Goal: Task Accomplishment & Management: Use online tool/utility

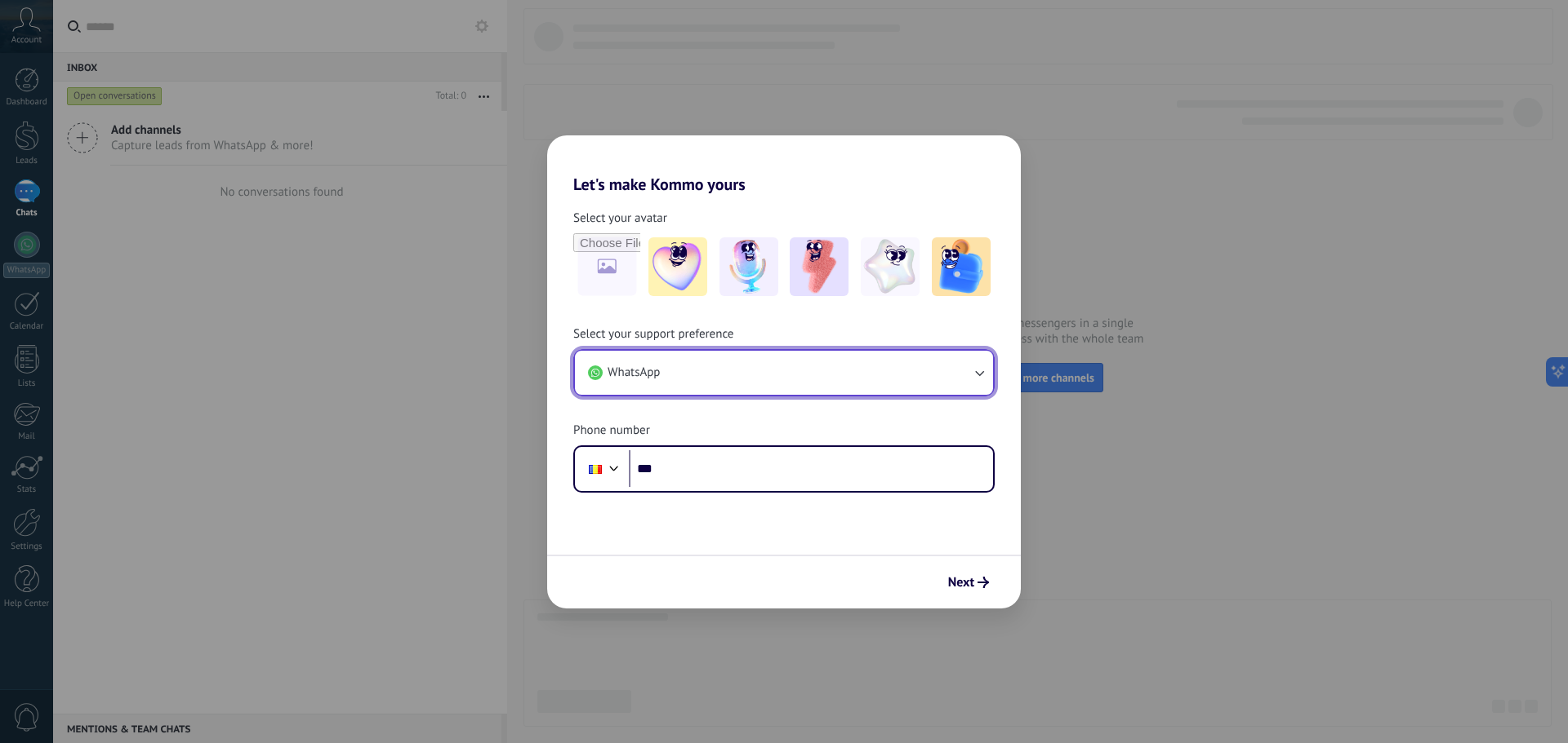
click at [764, 372] on button "WhatsApp" at bounding box center [784, 372] width 418 height 44
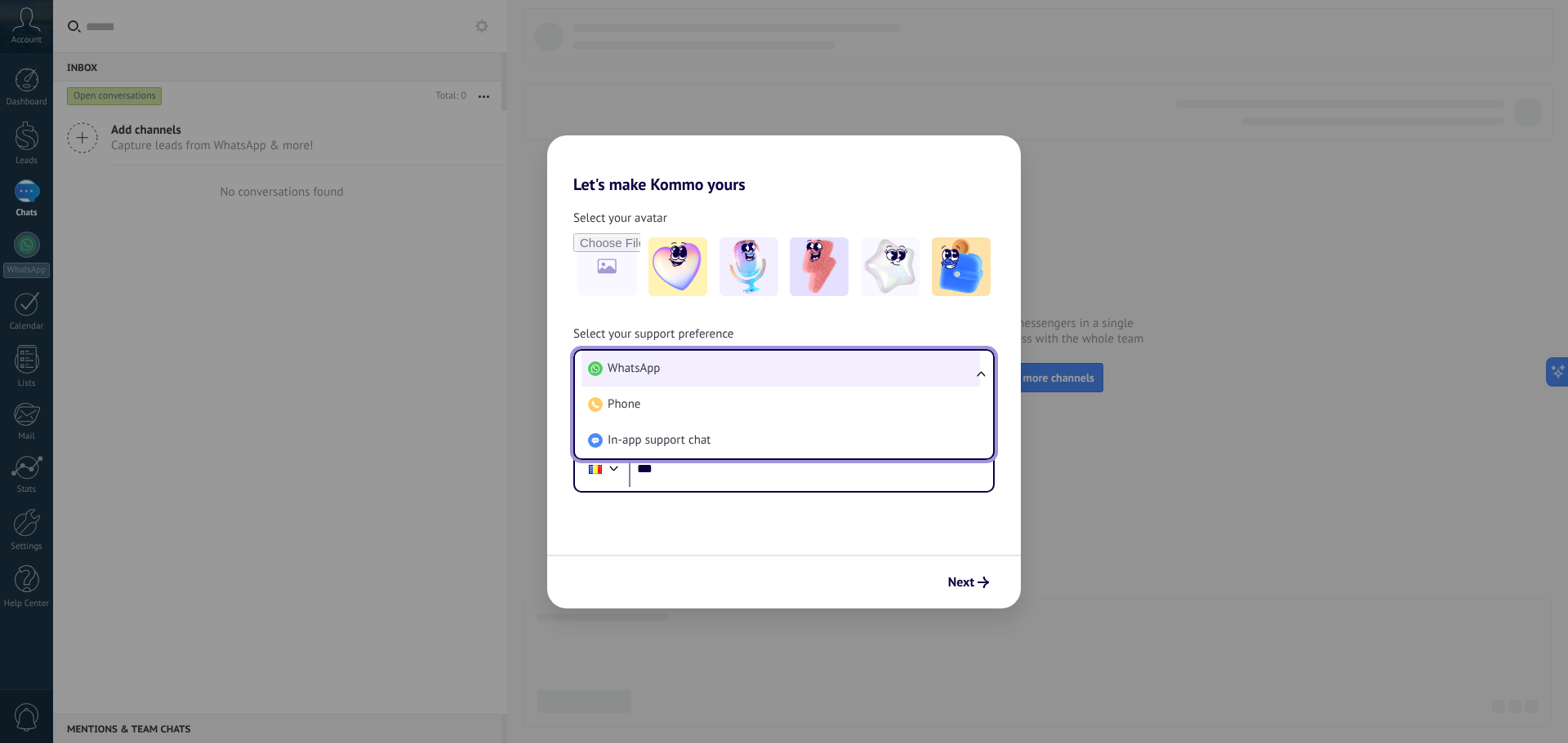
click at [761, 384] on li "WhatsApp" at bounding box center [781, 369] width 398 height 36
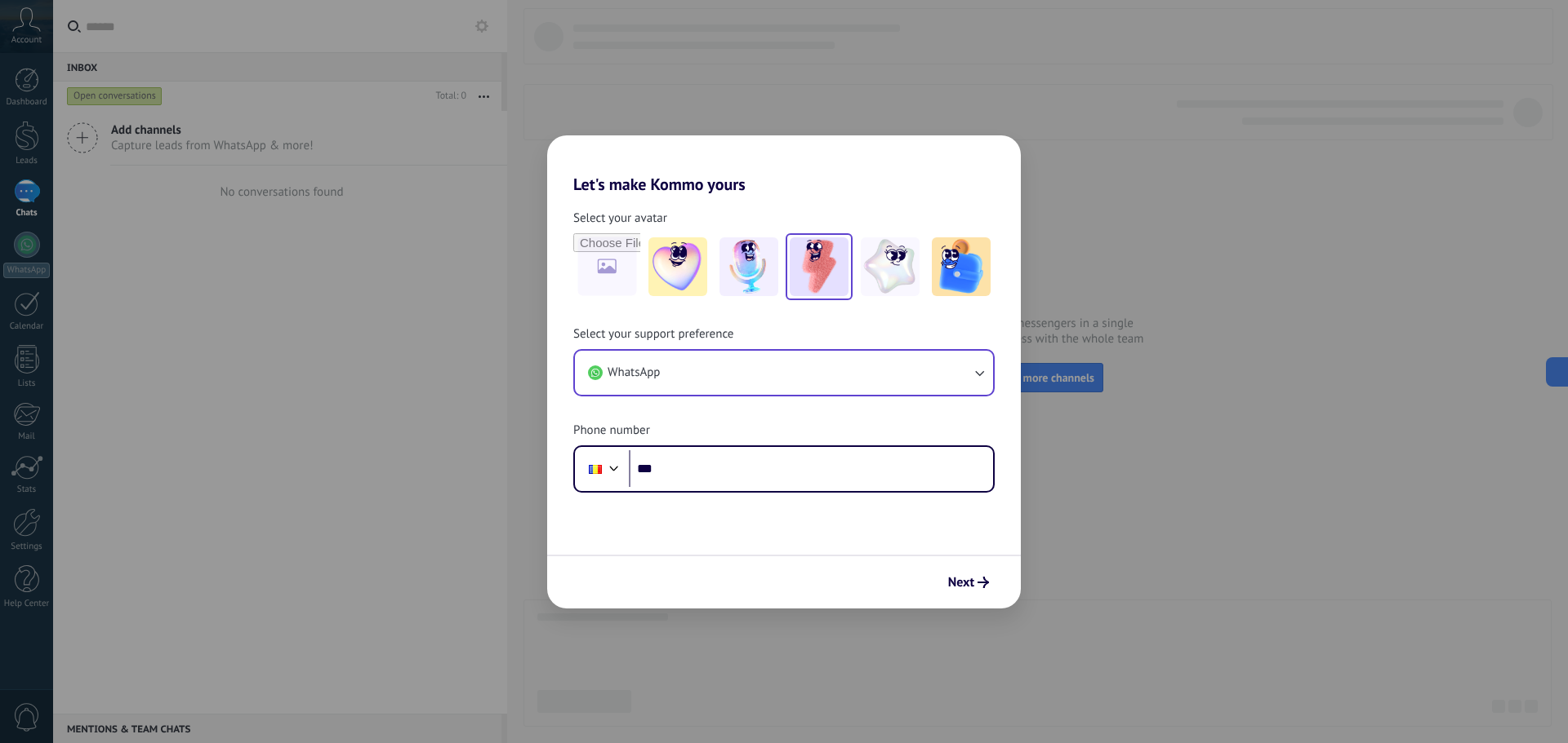
click at [811, 266] on img at bounding box center [819, 267] width 59 height 59
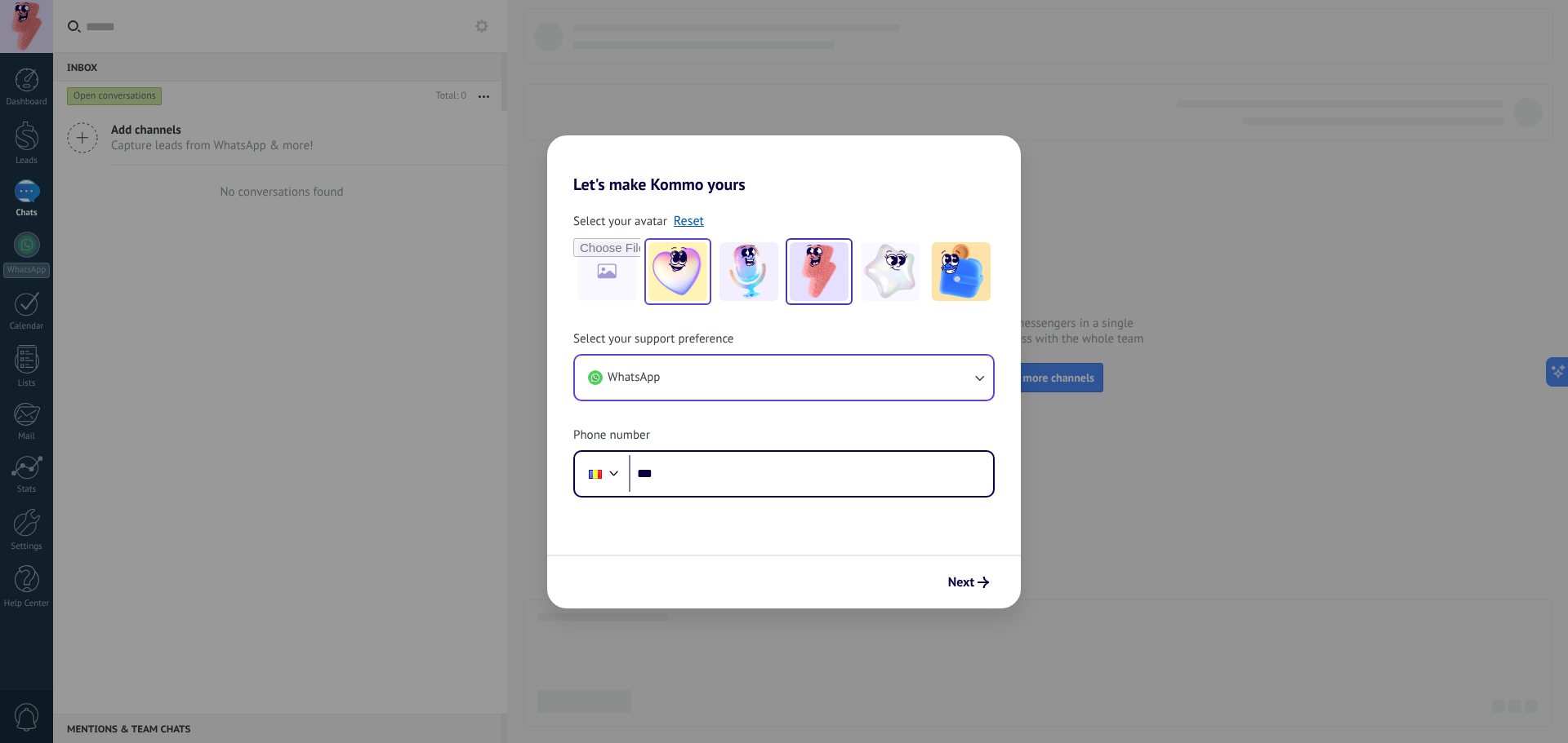
click at [672, 262] on img at bounding box center [678, 271] width 59 height 59
click at [960, 570] on button "Next" at bounding box center [968, 582] width 55 height 28
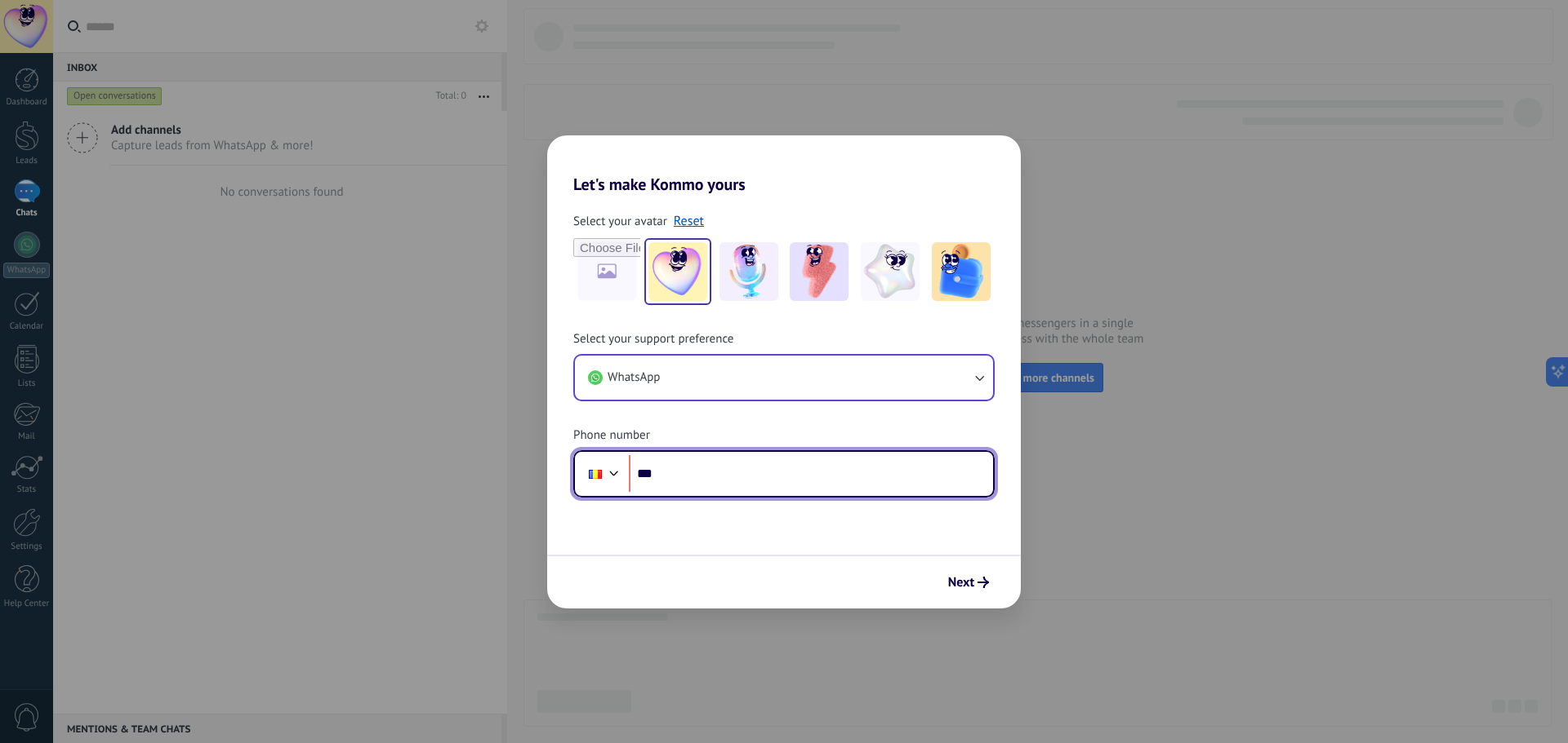
click at [844, 462] on input "***" at bounding box center [811, 473] width 364 height 37
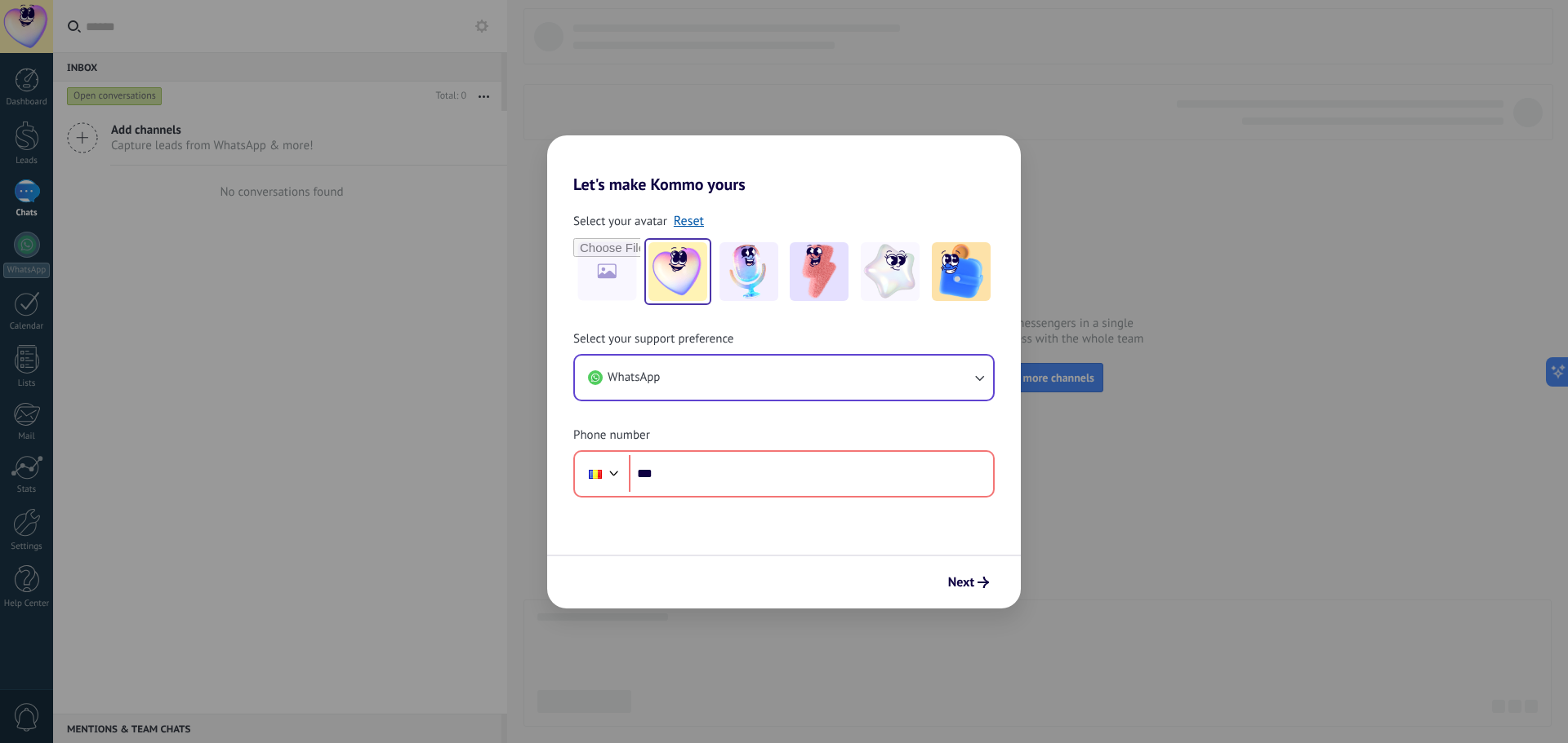
click at [859, 351] on div "Select your support preference WhatsApp Phone number Phone ***" at bounding box center [784, 414] width 474 height 167
click at [835, 378] on button "WhatsApp" at bounding box center [784, 377] width 418 height 44
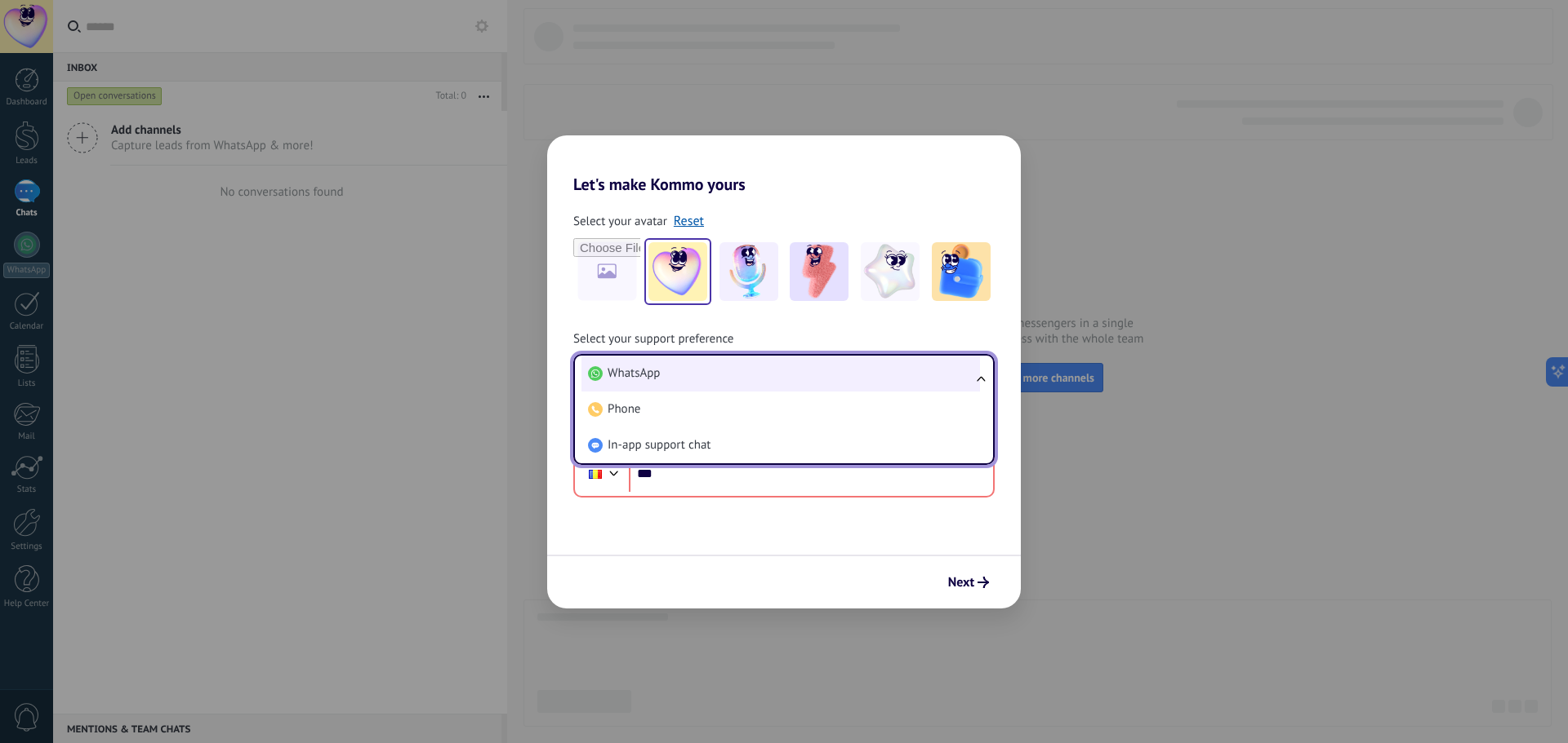
click at [840, 369] on li "WhatsApp" at bounding box center [781, 373] width 398 height 36
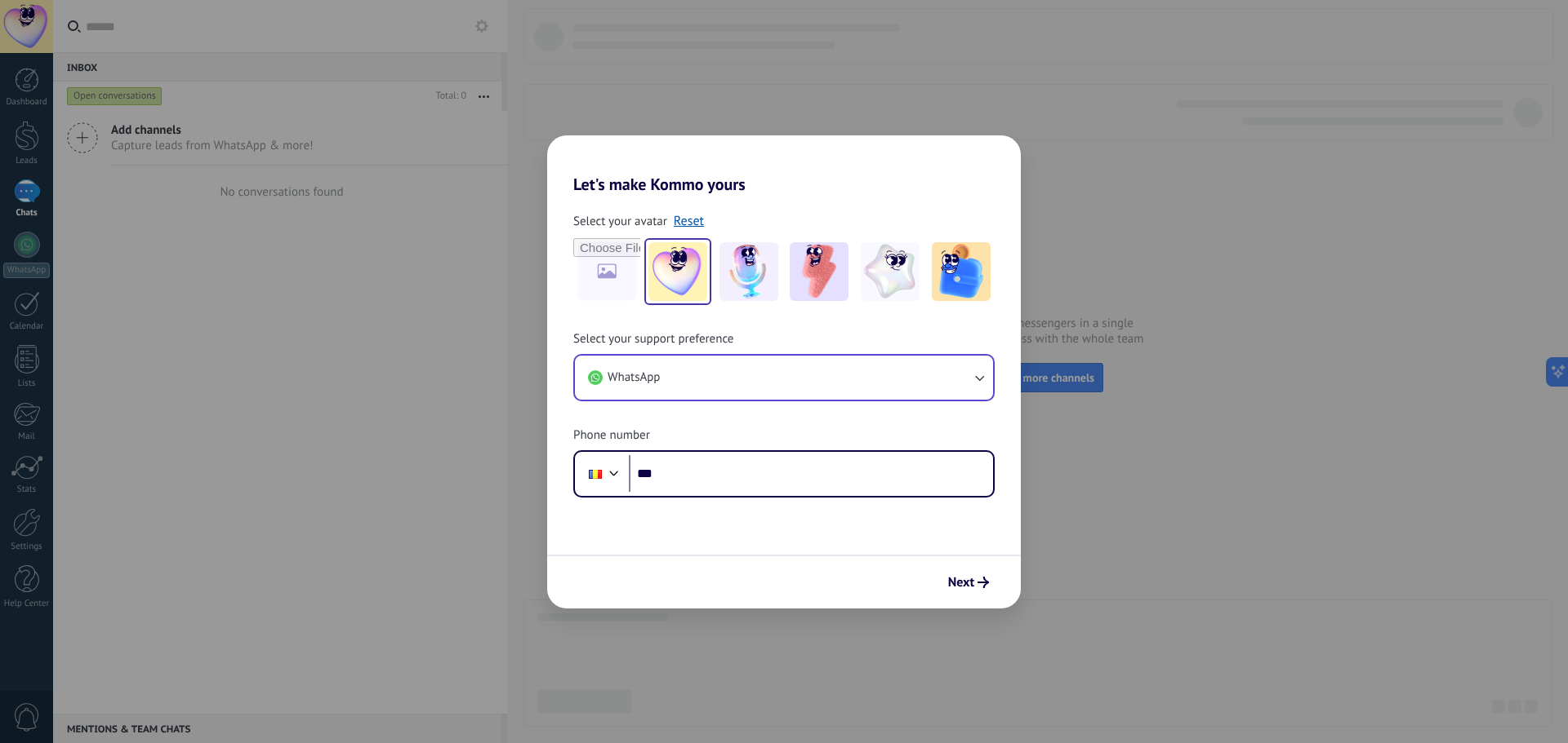
click at [851, 344] on div "Select your support preference WhatsApp Phone number Phone ***" at bounding box center [784, 414] width 474 height 167
click at [802, 407] on div "Select your support preference WhatsApp Phone number Phone ***" at bounding box center [784, 414] width 474 height 167
click at [812, 384] on button "WhatsApp" at bounding box center [784, 377] width 418 height 44
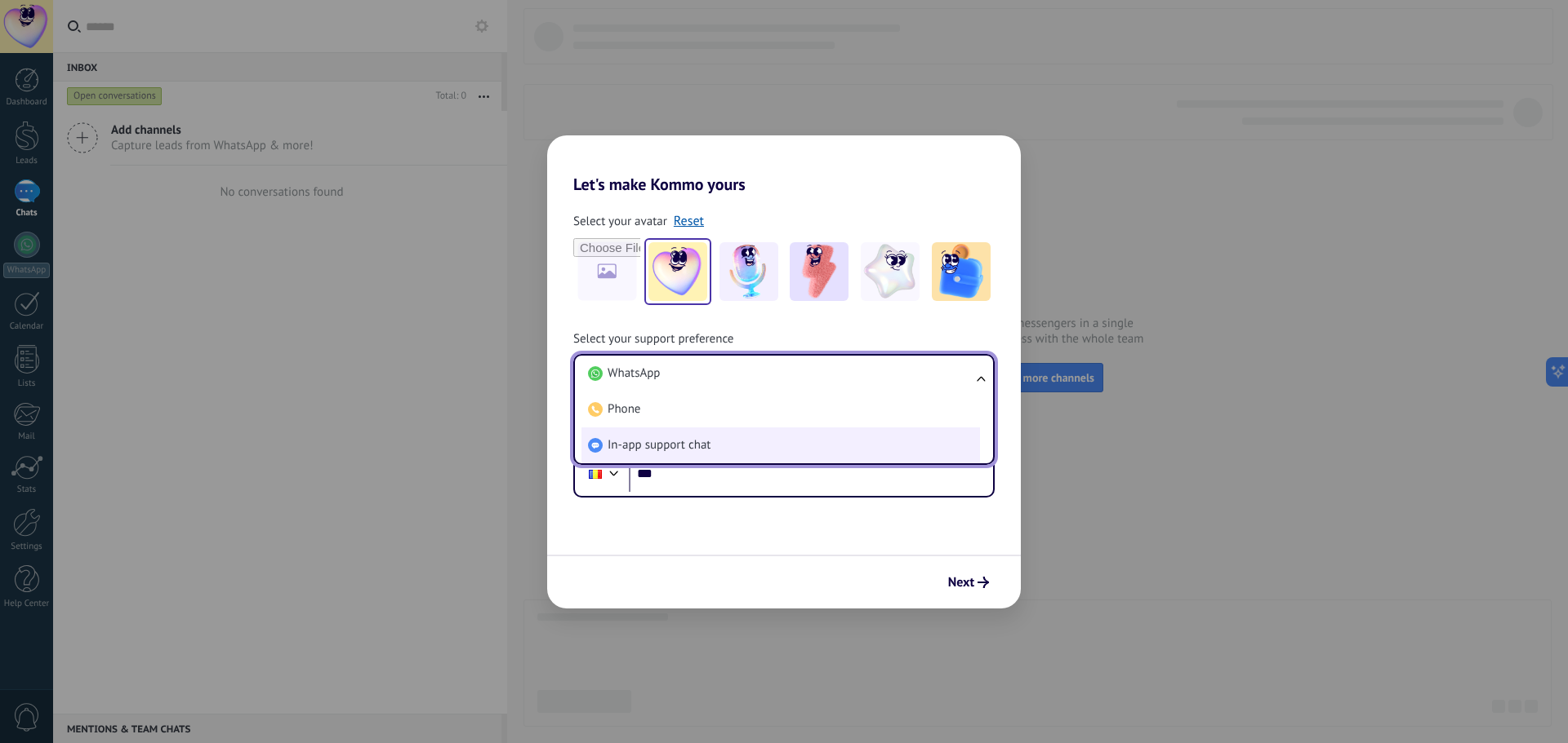
click at [783, 452] on li "In-app support chat" at bounding box center [781, 446] width 398 height 36
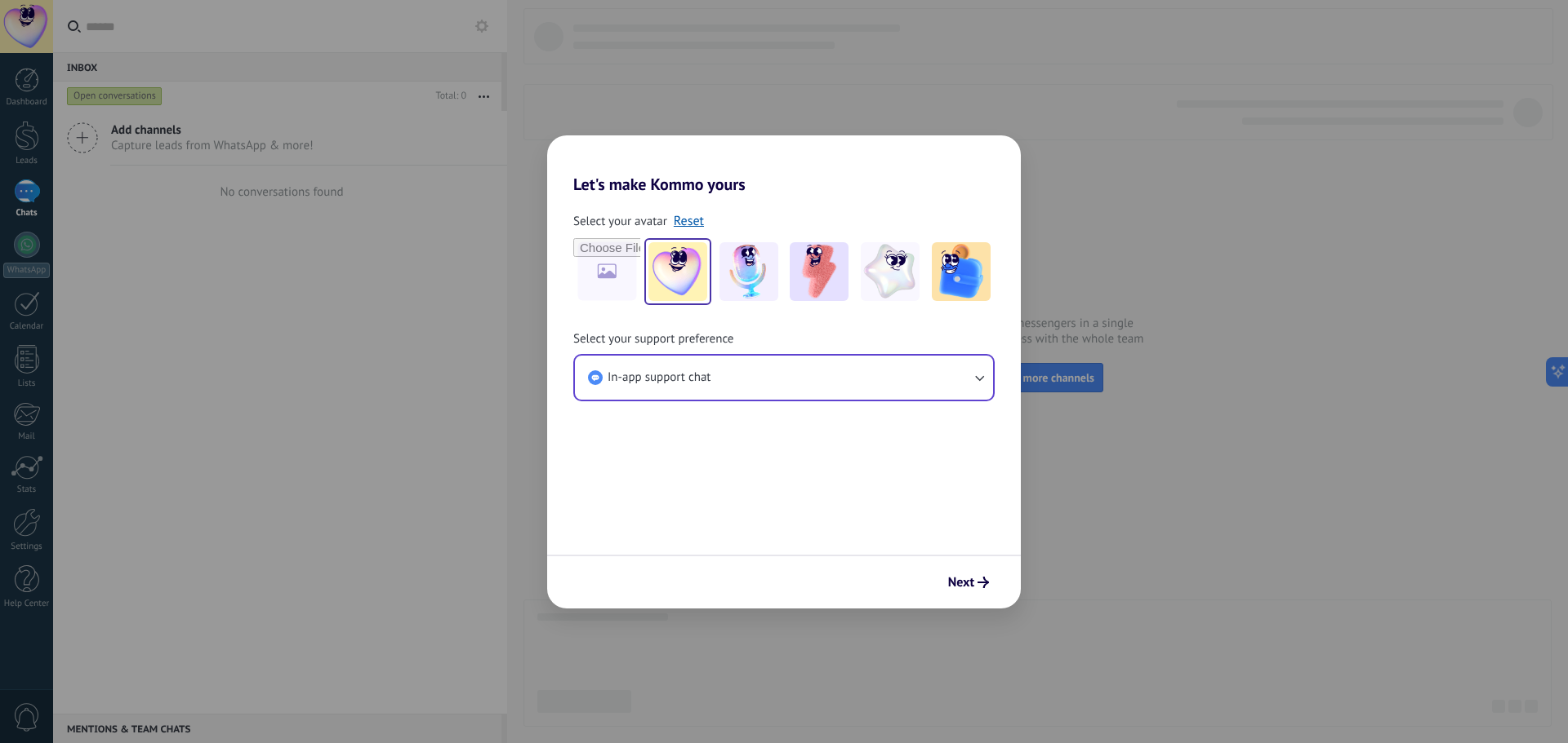
click at [966, 572] on button "Next" at bounding box center [968, 582] width 55 height 28
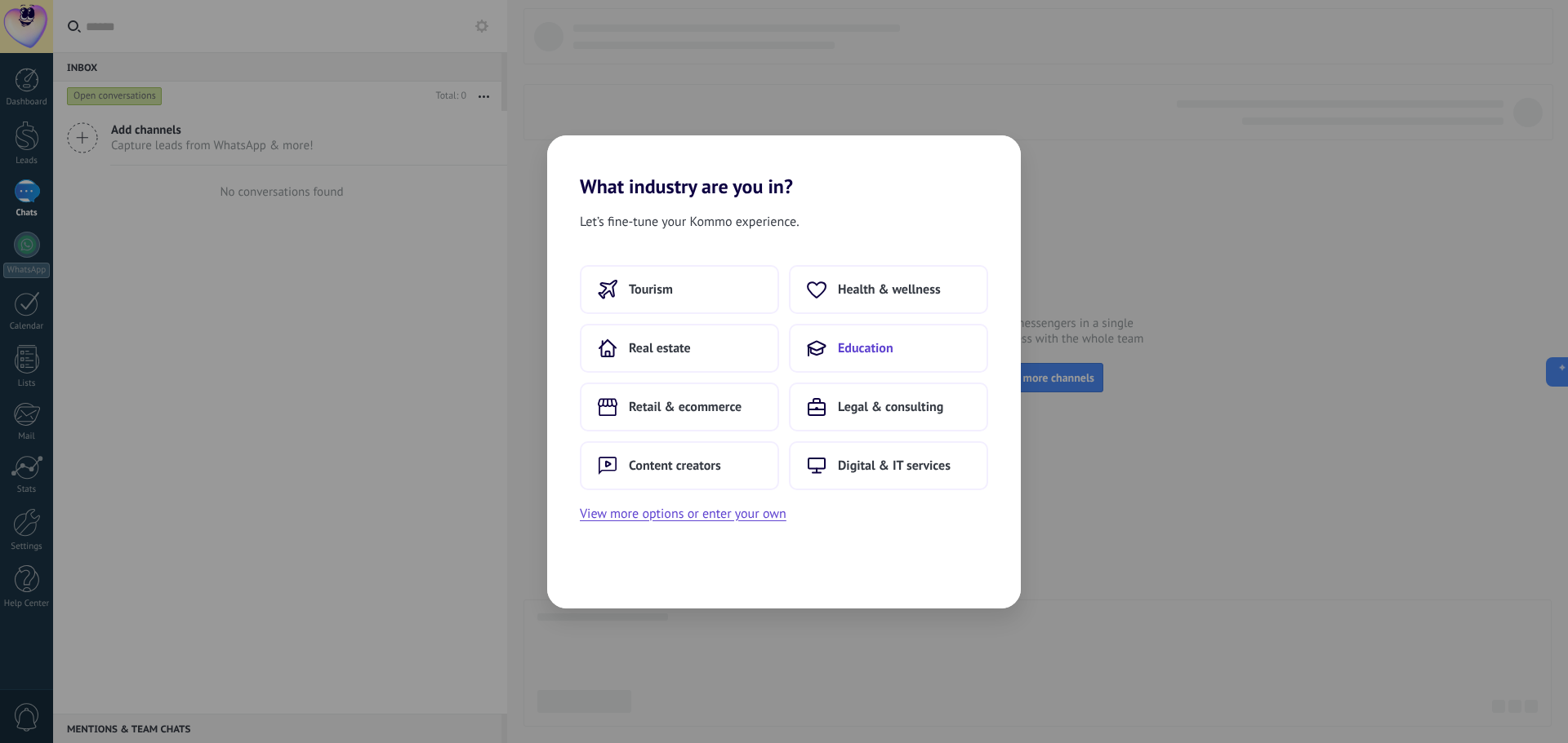
click at [844, 361] on button "Education" at bounding box center [887, 348] width 199 height 49
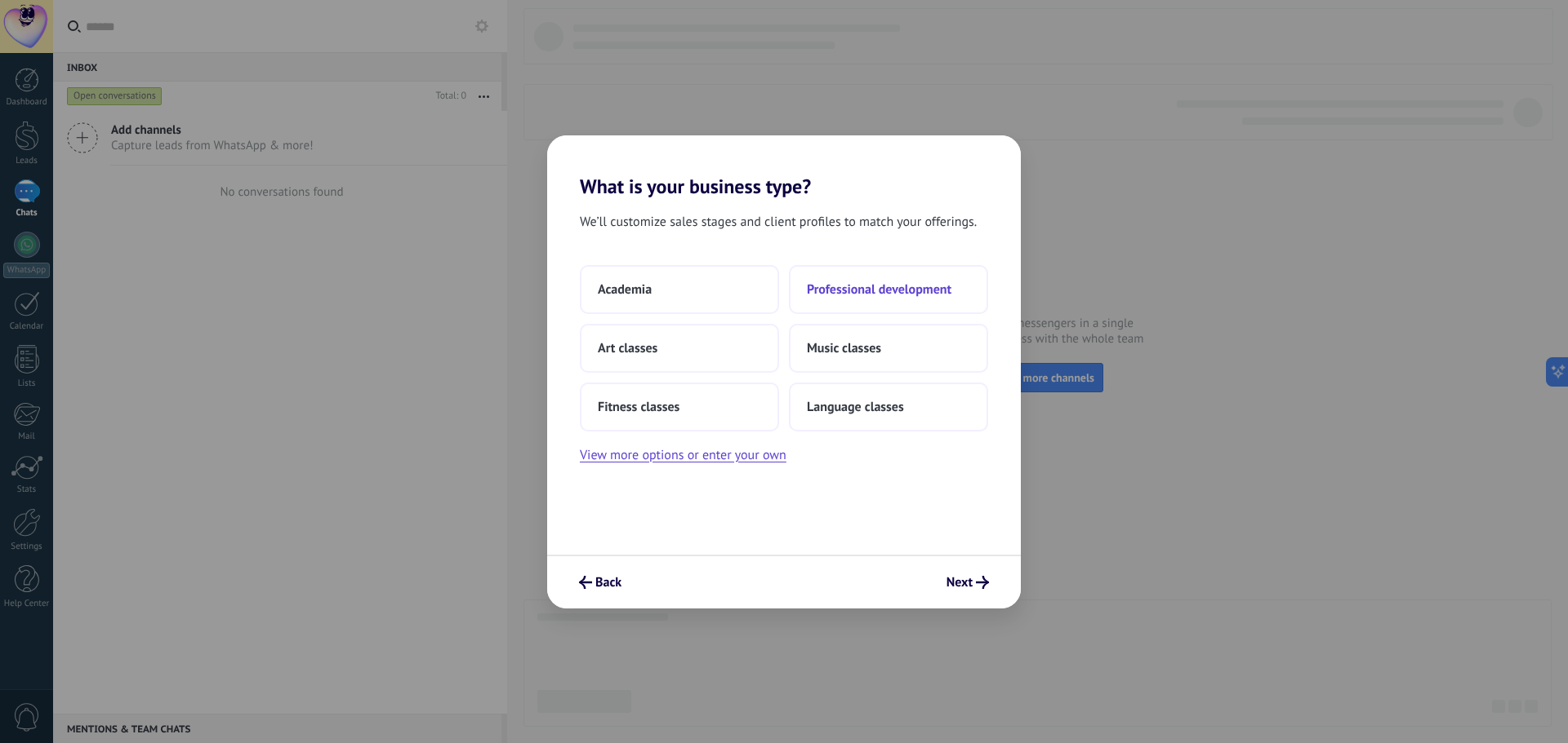
click at [914, 287] on span "Professional development" at bounding box center [879, 290] width 145 height 16
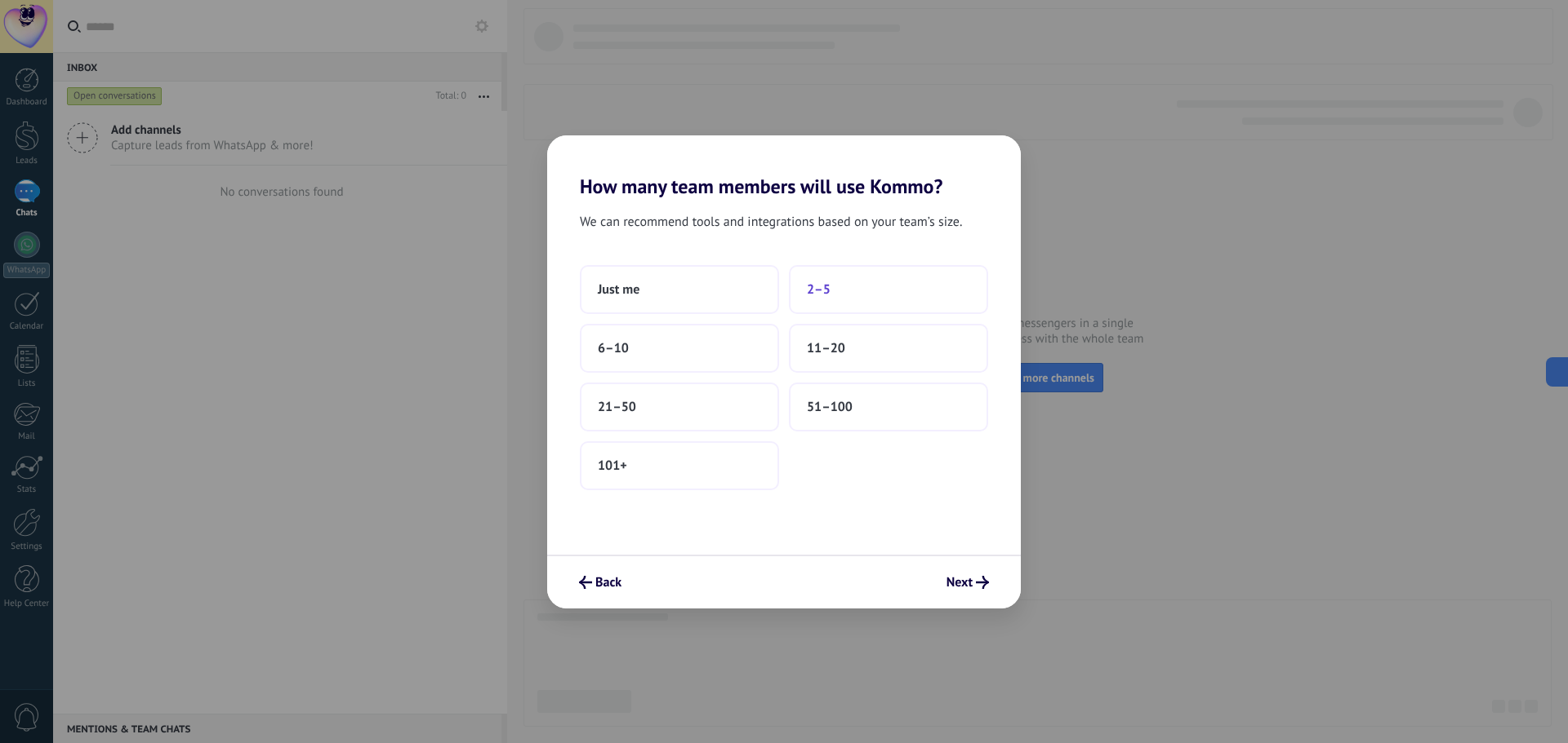
click at [842, 282] on button "2–5" at bounding box center [887, 289] width 199 height 49
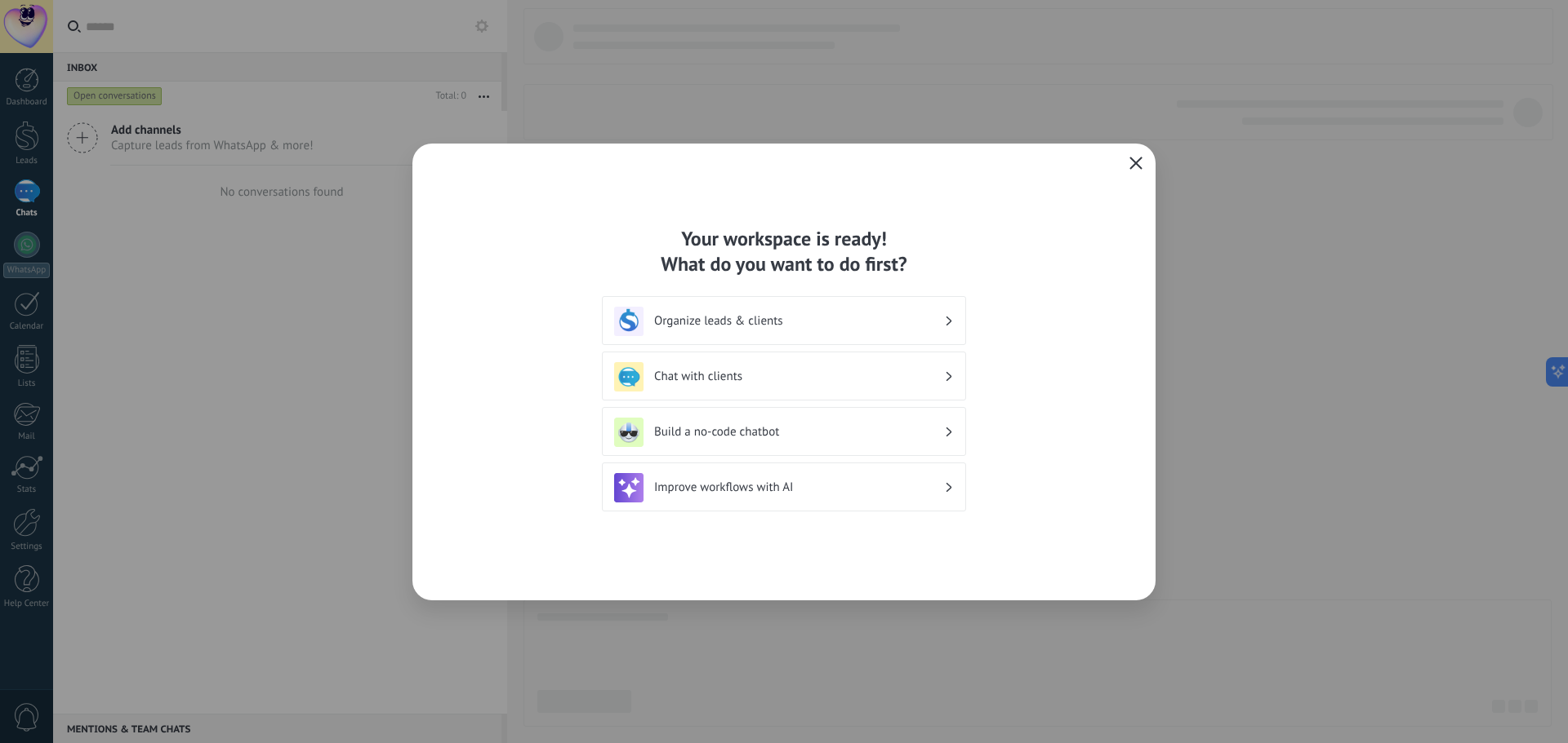
click at [782, 328] on h3 "Organize leads & clients" at bounding box center [799, 321] width 290 height 15
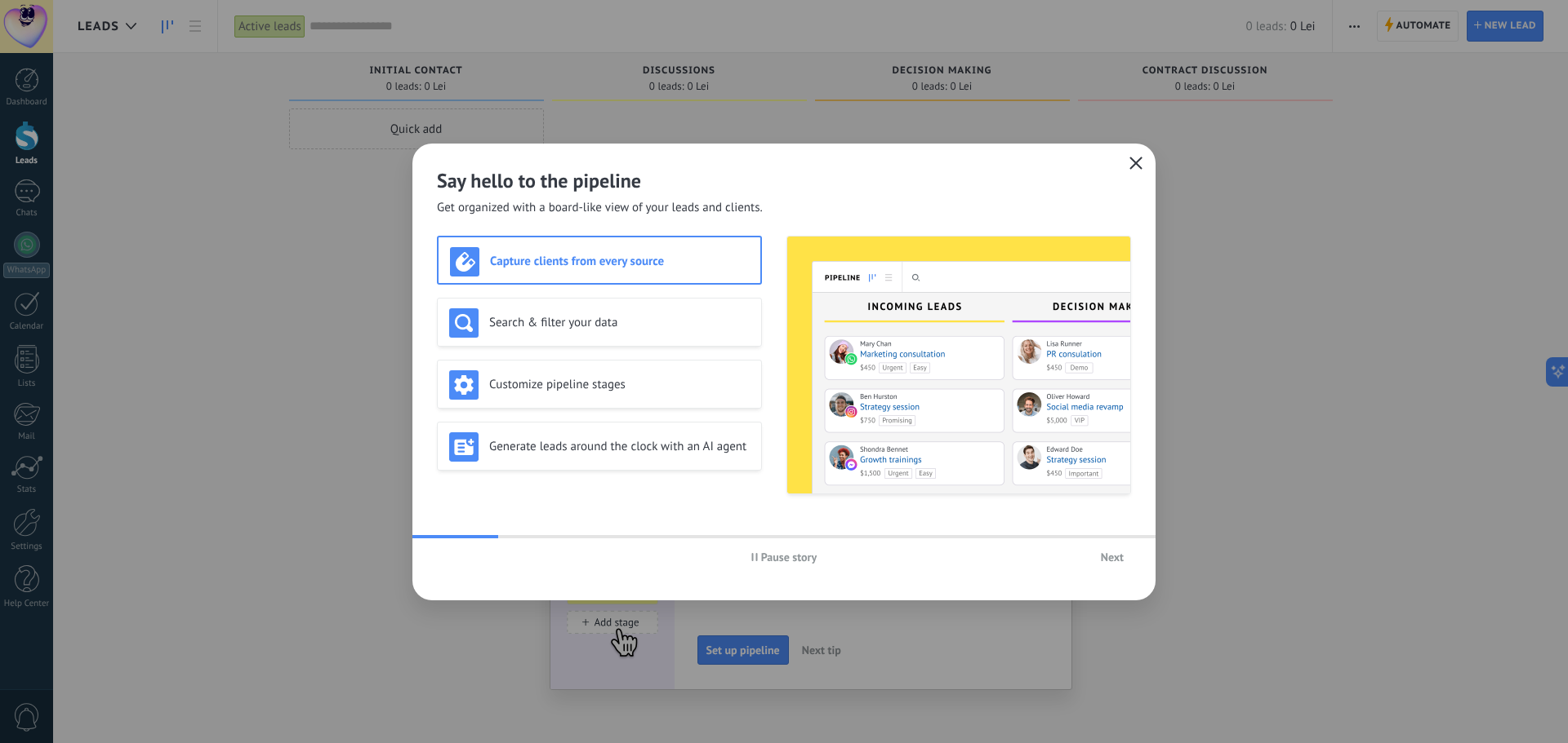
click at [1130, 167] on icon "button" at bounding box center [1136, 163] width 13 height 13
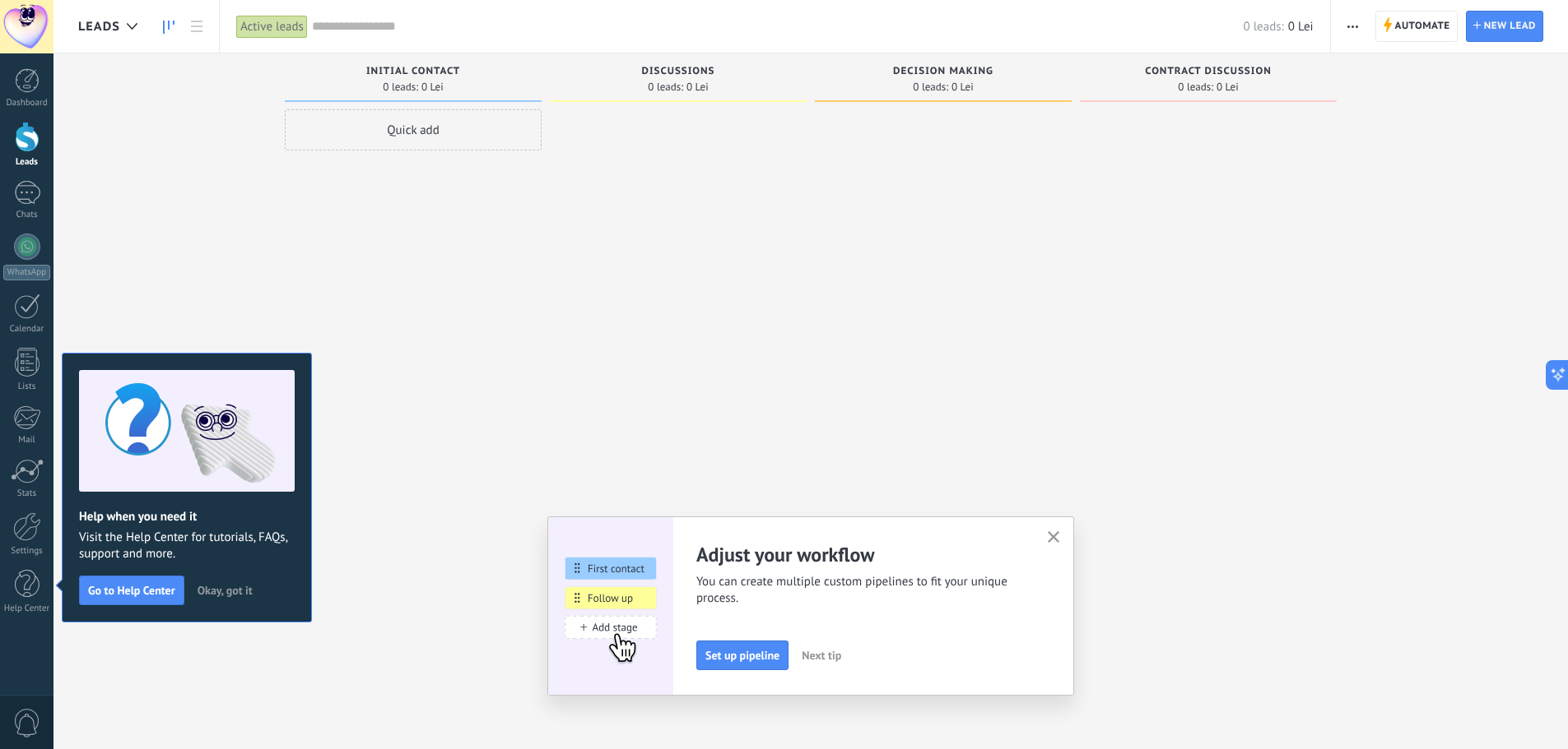
click at [203, 582] on button "Okay, got it" at bounding box center [225, 591] width 70 height 25
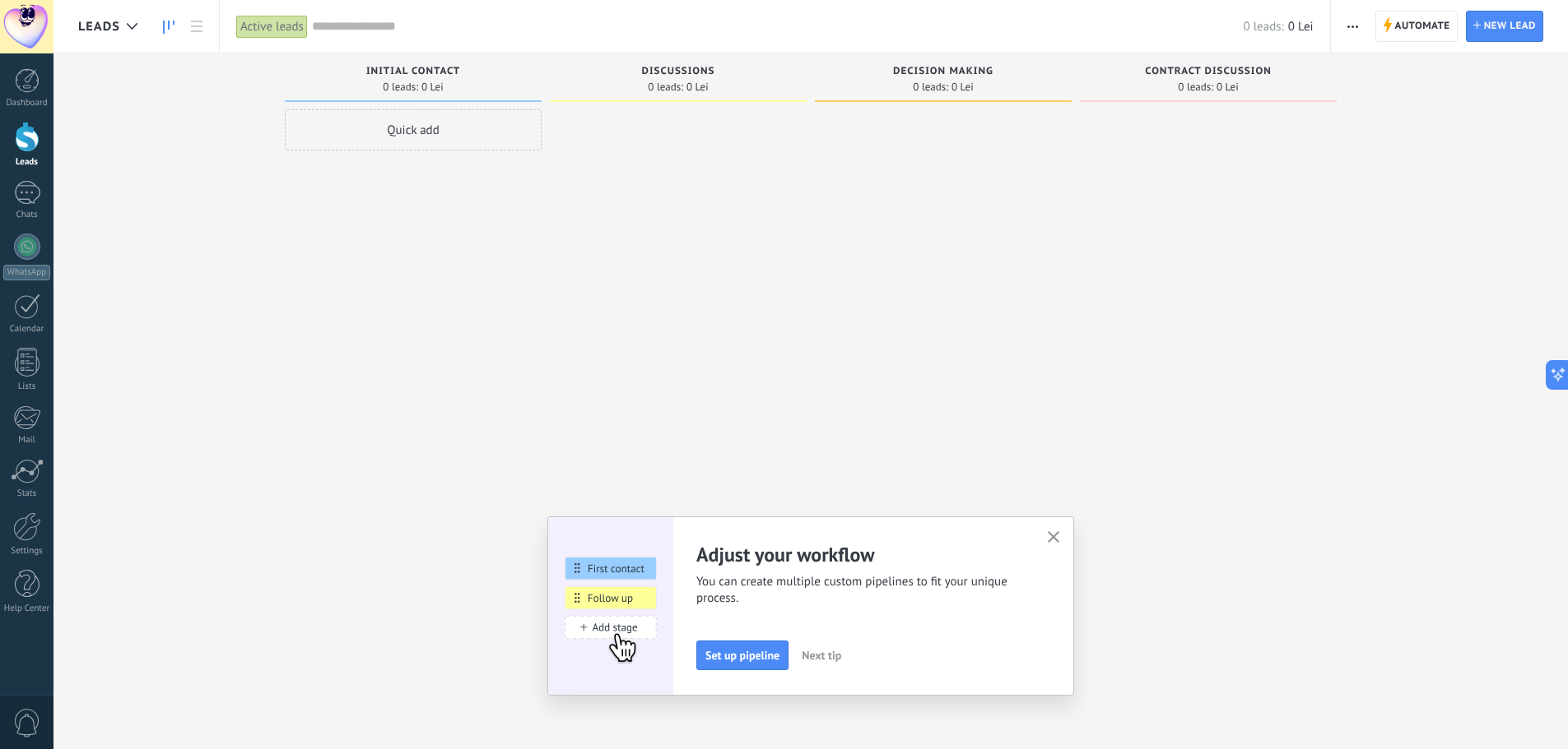
click at [1060, 537] on use "button" at bounding box center [1053, 537] width 12 height 12
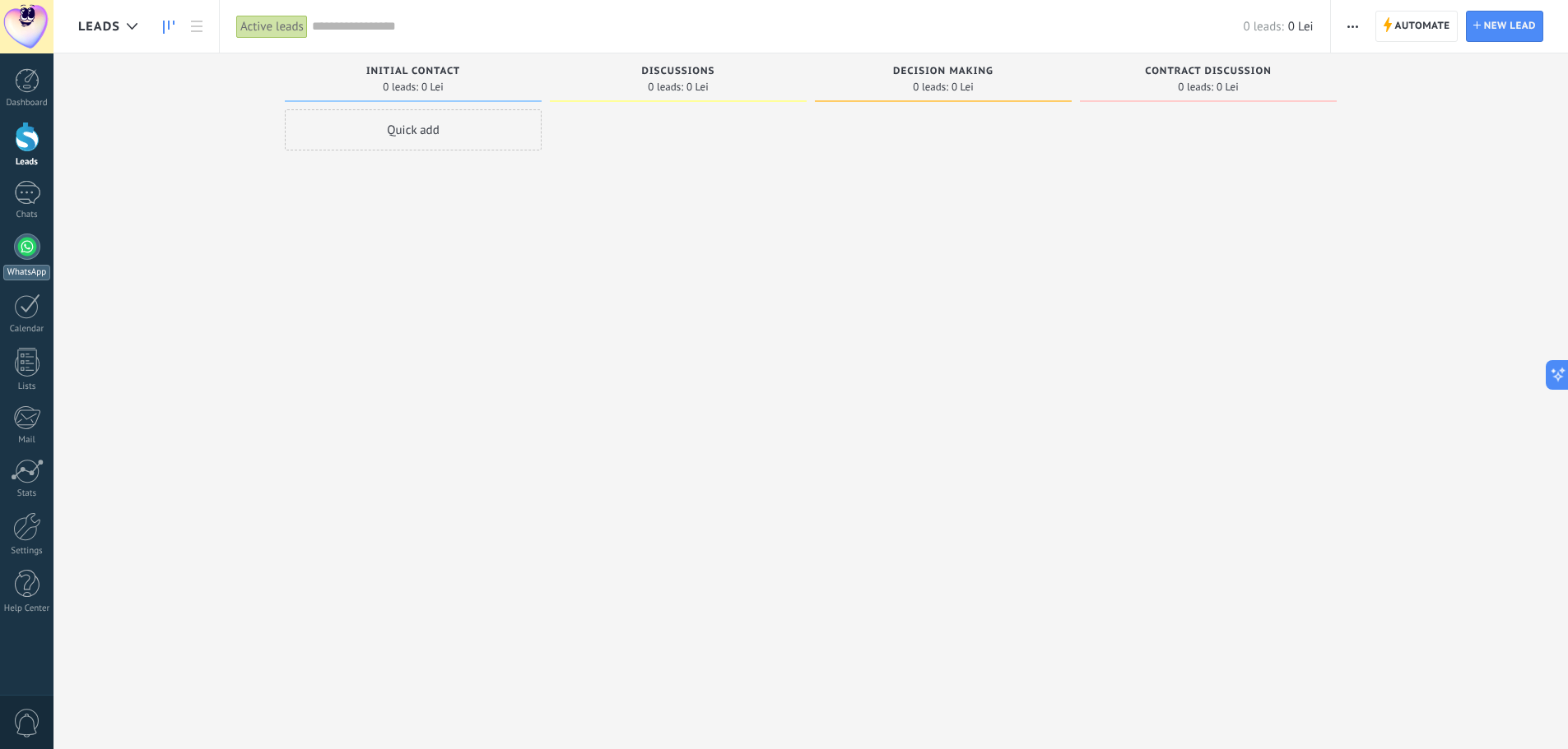
click at [21, 261] on link "WhatsApp" at bounding box center [27, 256] width 54 height 47
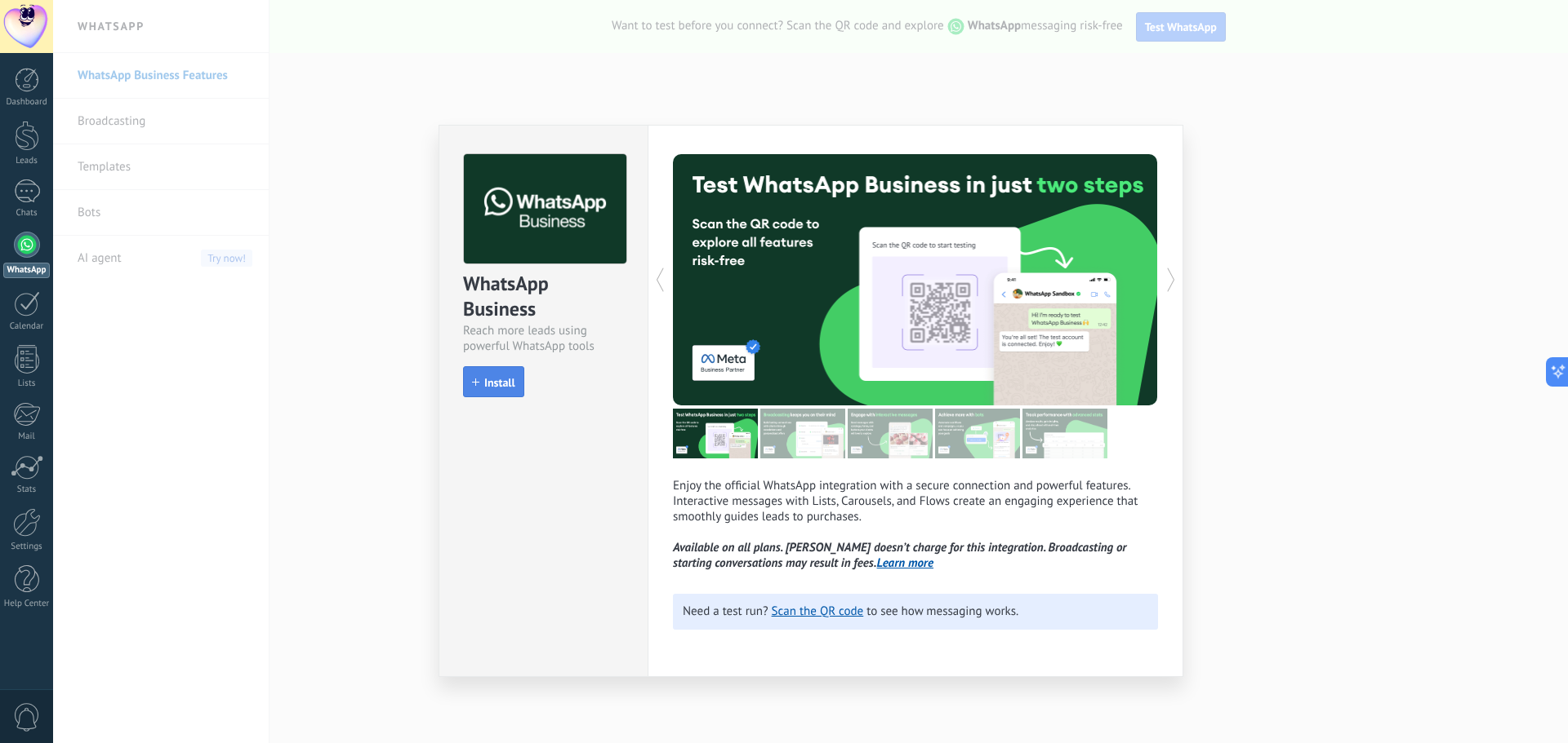
click at [483, 395] on button "Install" at bounding box center [494, 382] width 61 height 31
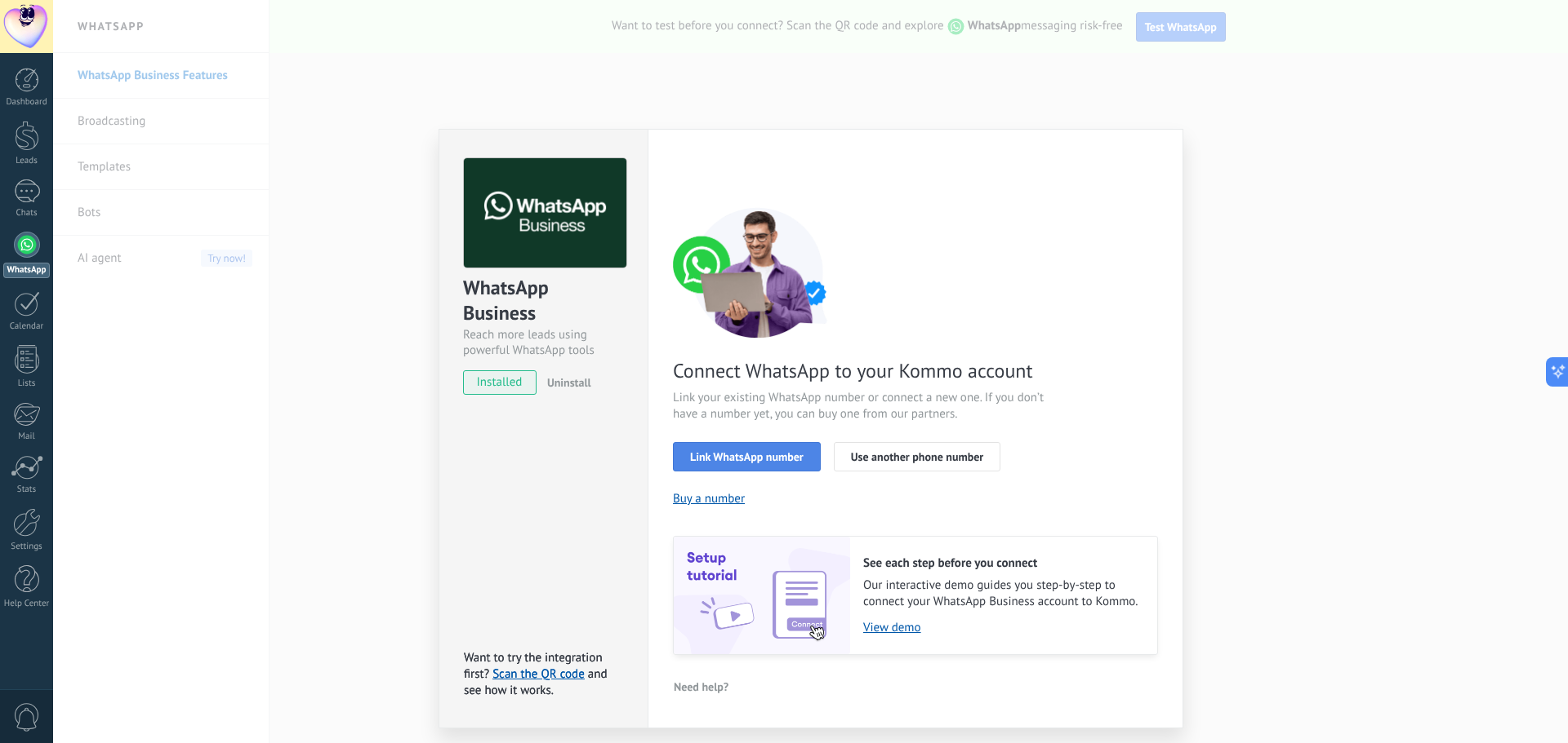
click at [777, 452] on span "Link WhatsApp number" at bounding box center [746, 457] width 113 height 11
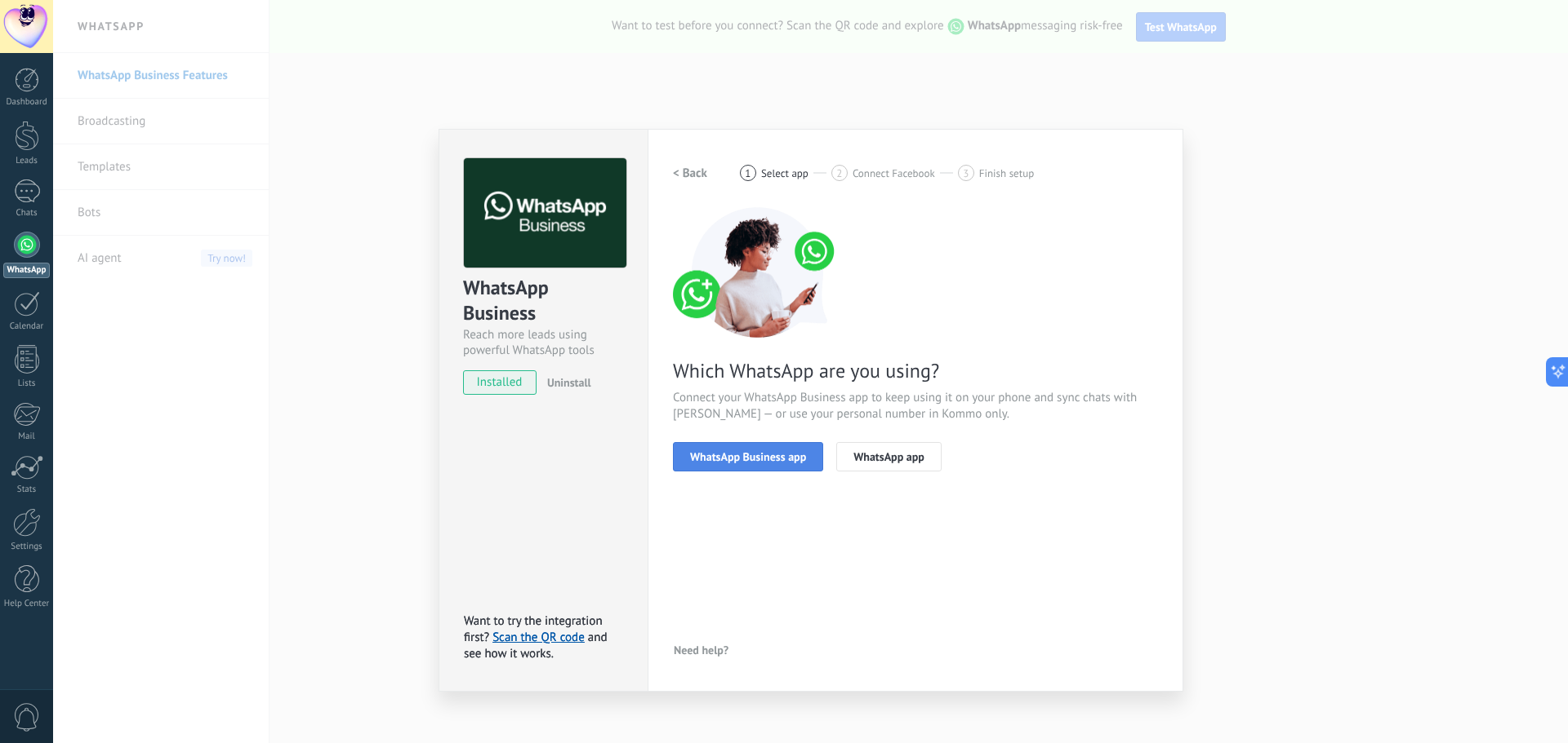
click at [763, 458] on span "WhatsApp Business app" at bounding box center [748, 457] width 116 height 11
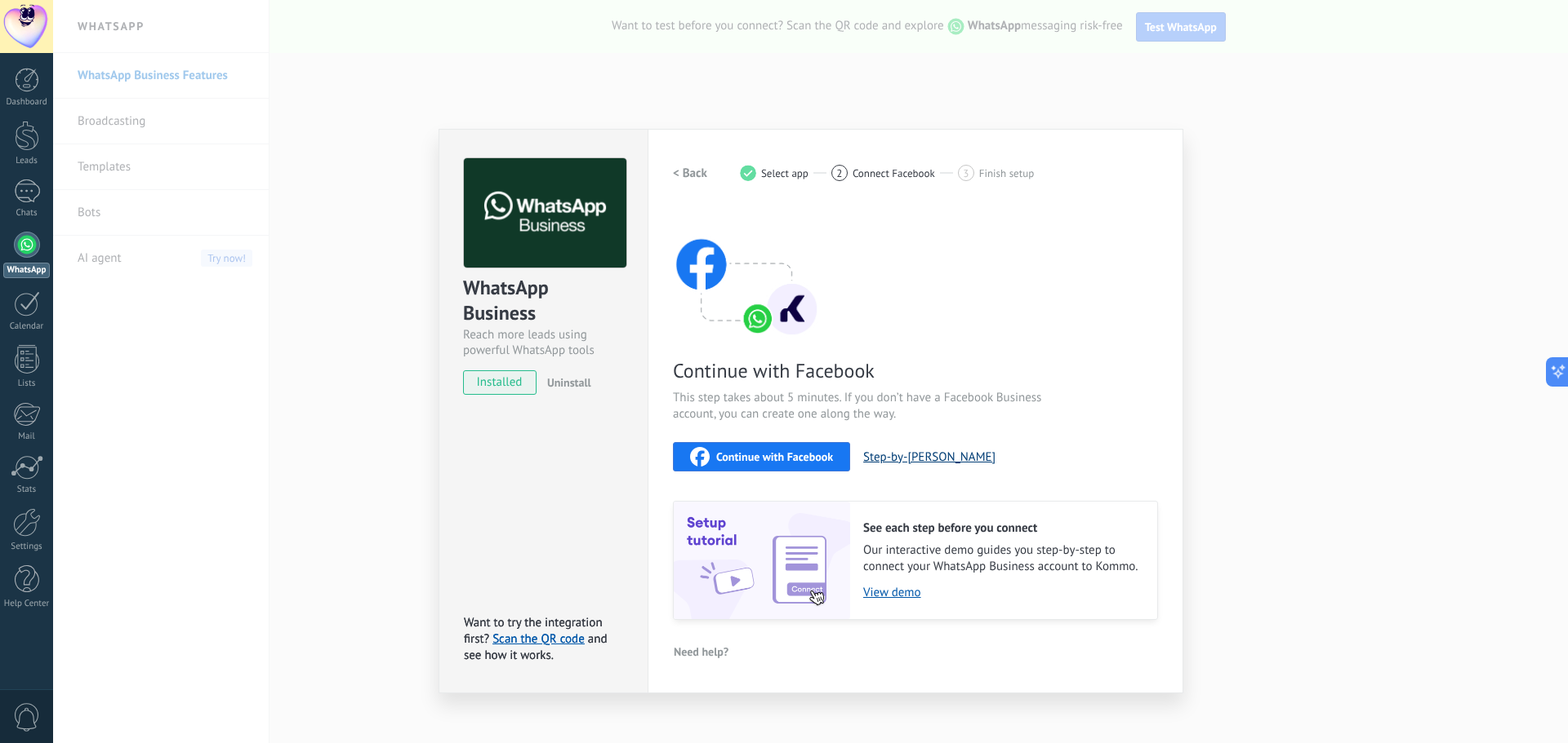
click at [917, 454] on button "Step-by-[PERSON_NAME]" at bounding box center [928, 457] width 132 height 15
click at [726, 464] on div "Continue with Facebook" at bounding box center [762, 456] width 143 height 20
click at [723, 449] on div "Continue with Facebook" at bounding box center [762, 456] width 143 height 20
